Goal: Task Accomplishment & Management: Use online tool/utility

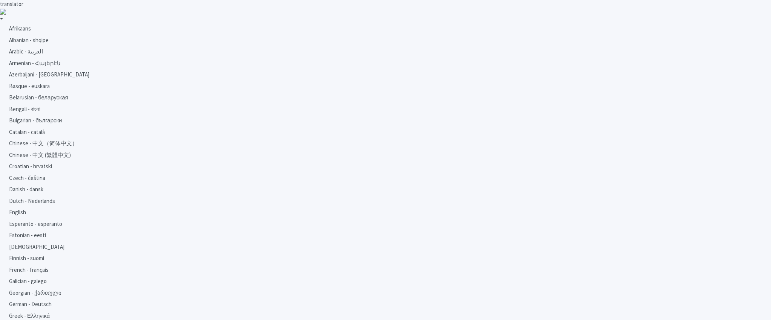
select select "Regular"
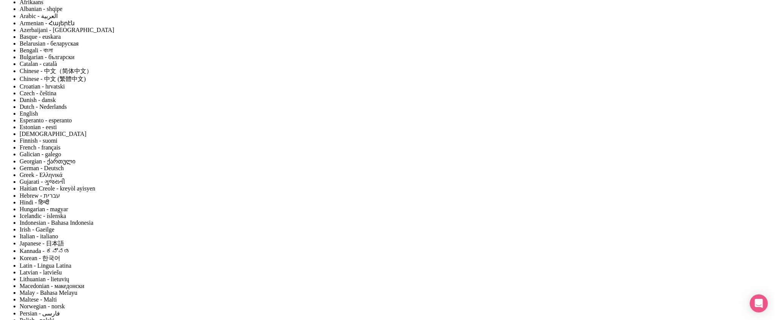
scroll to position [27, 0]
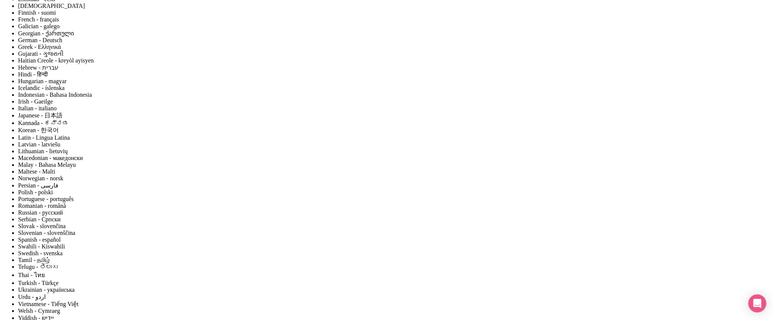
scroll to position [0, 0]
